Goal: Information Seeking & Learning: Learn about a topic

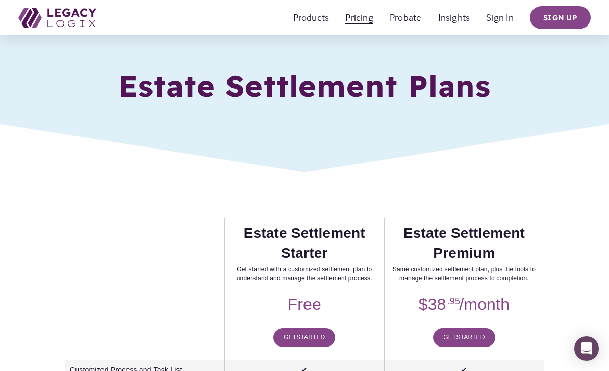
click at [0, 0] on span "Pricing Estate Management" at bounding box center [0, 0] width 0 height 0
